Goal: Check status: Check status

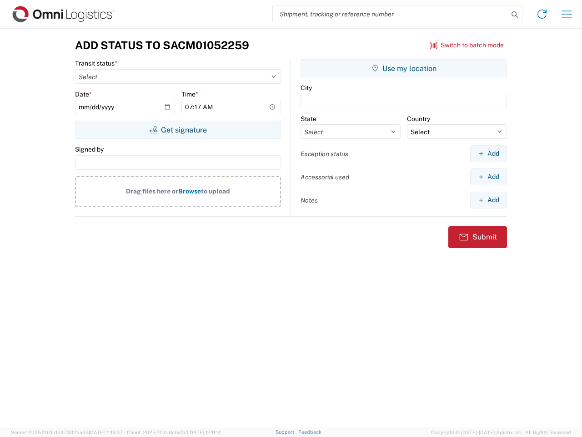
click at [391, 14] on input "search" at bounding box center [391, 13] width 236 height 17
click at [515, 15] on icon at bounding box center [514, 14] width 13 height 13
click at [542, 14] on icon at bounding box center [542, 14] width 15 height 15
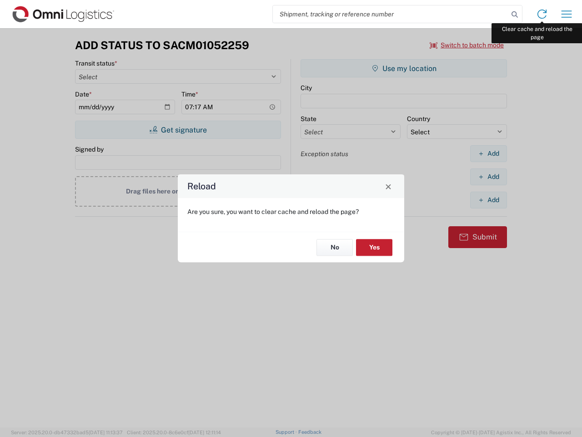
click at [567, 14] on div "Reload Are you sure, you want to clear cache and reload the page? No Yes" at bounding box center [291, 218] width 582 height 437
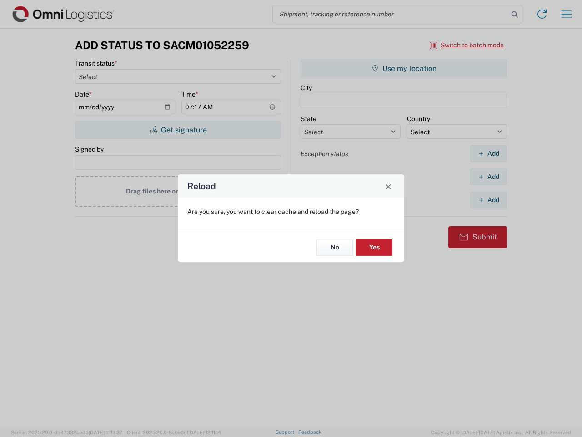
click at [467, 45] on div "Reload Are you sure, you want to clear cache and reload the page? No Yes" at bounding box center [291, 218] width 582 height 437
click at [178, 130] on div "Reload Are you sure, you want to clear cache and reload the page? No Yes" at bounding box center [291, 218] width 582 height 437
click at [404, 68] on div "Reload Are you sure, you want to clear cache and reload the page? No Yes" at bounding box center [291, 218] width 582 height 437
click at [488, 153] on div "Reload Are you sure, you want to clear cache and reload the page? No Yes" at bounding box center [291, 218] width 582 height 437
click at [488, 176] on div "Reload Are you sure, you want to clear cache and reload the page? No Yes" at bounding box center [291, 218] width 582 height 437
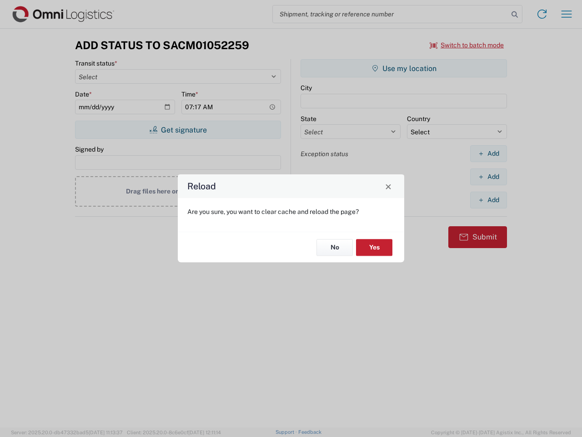
click at [488, 200] on div "Reload Are you sure, you want to clear cache and reload the page? No Yes" at bounding box center [291, 218] width 582 height 437
